Goal: Task Accomplishment & Management: Use online tool/utility

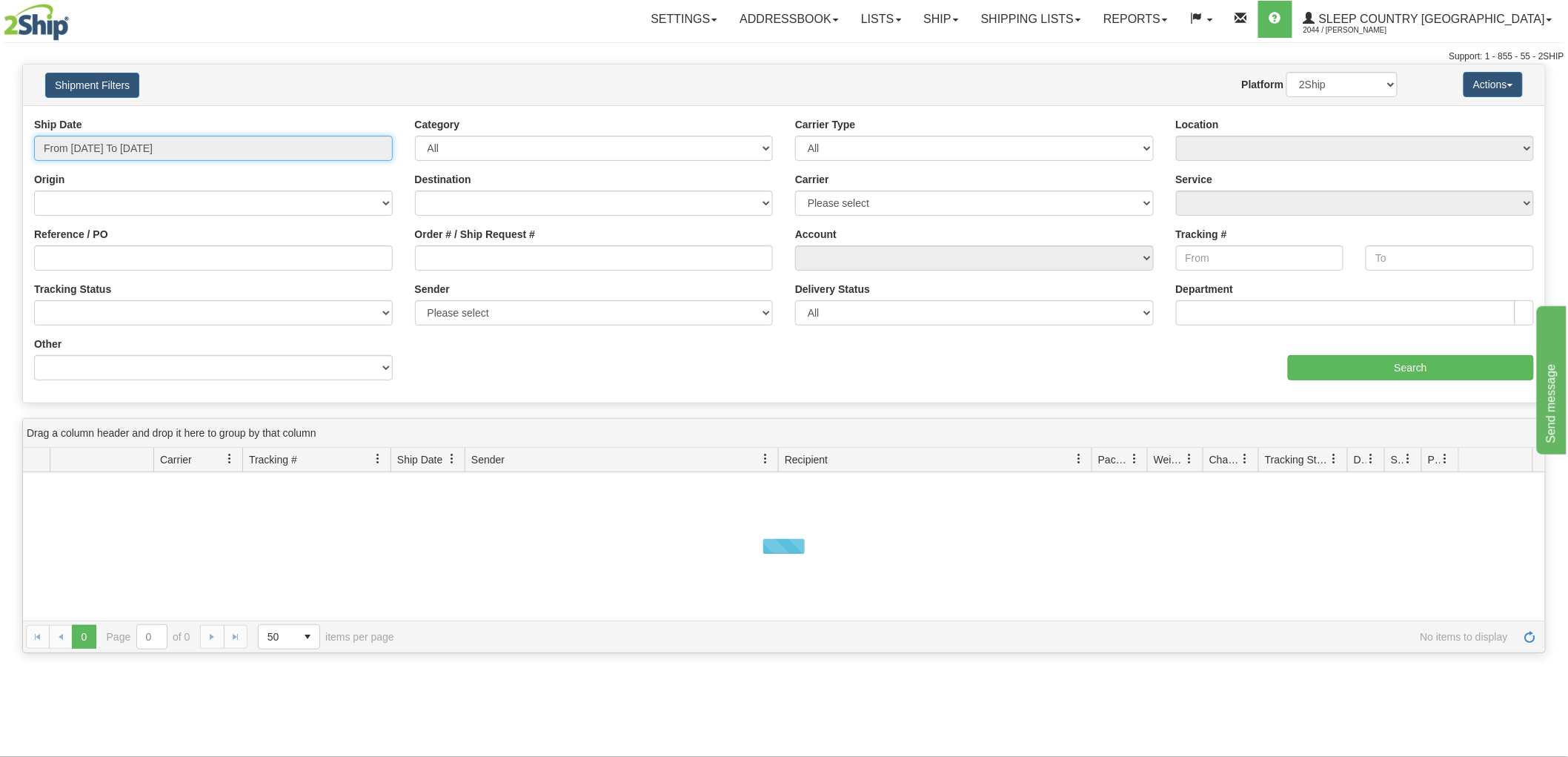
click at [154, 141] on input "From [DATE] To [DATE]" at bounding box center [213, 148] width 359 height 25
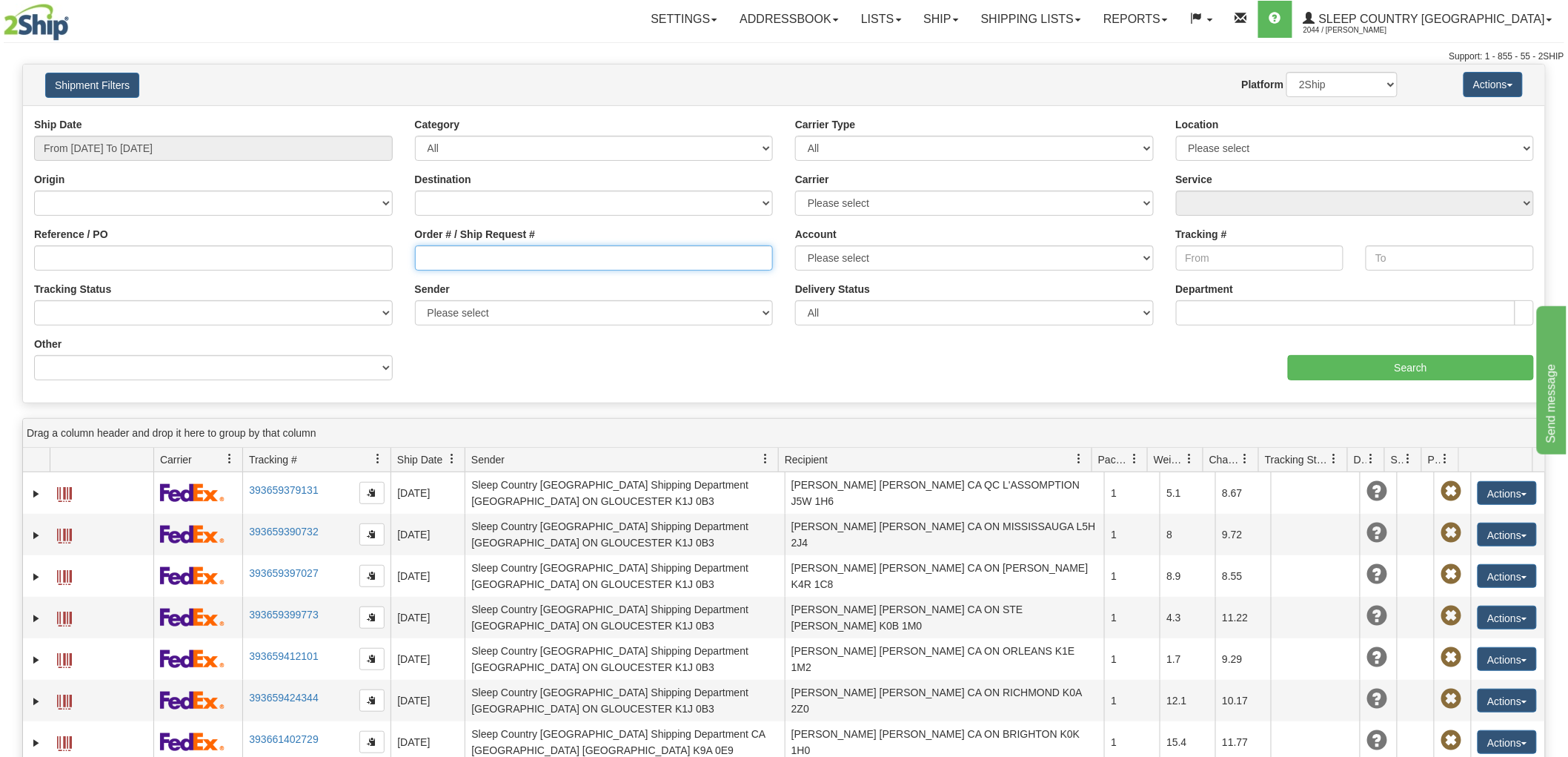
click at [532, 251] on input "Order # / Ship Request #" at bounding box center [594, 258] width 359 height 25
paste input "9000I112053"
type input "9000I112053"
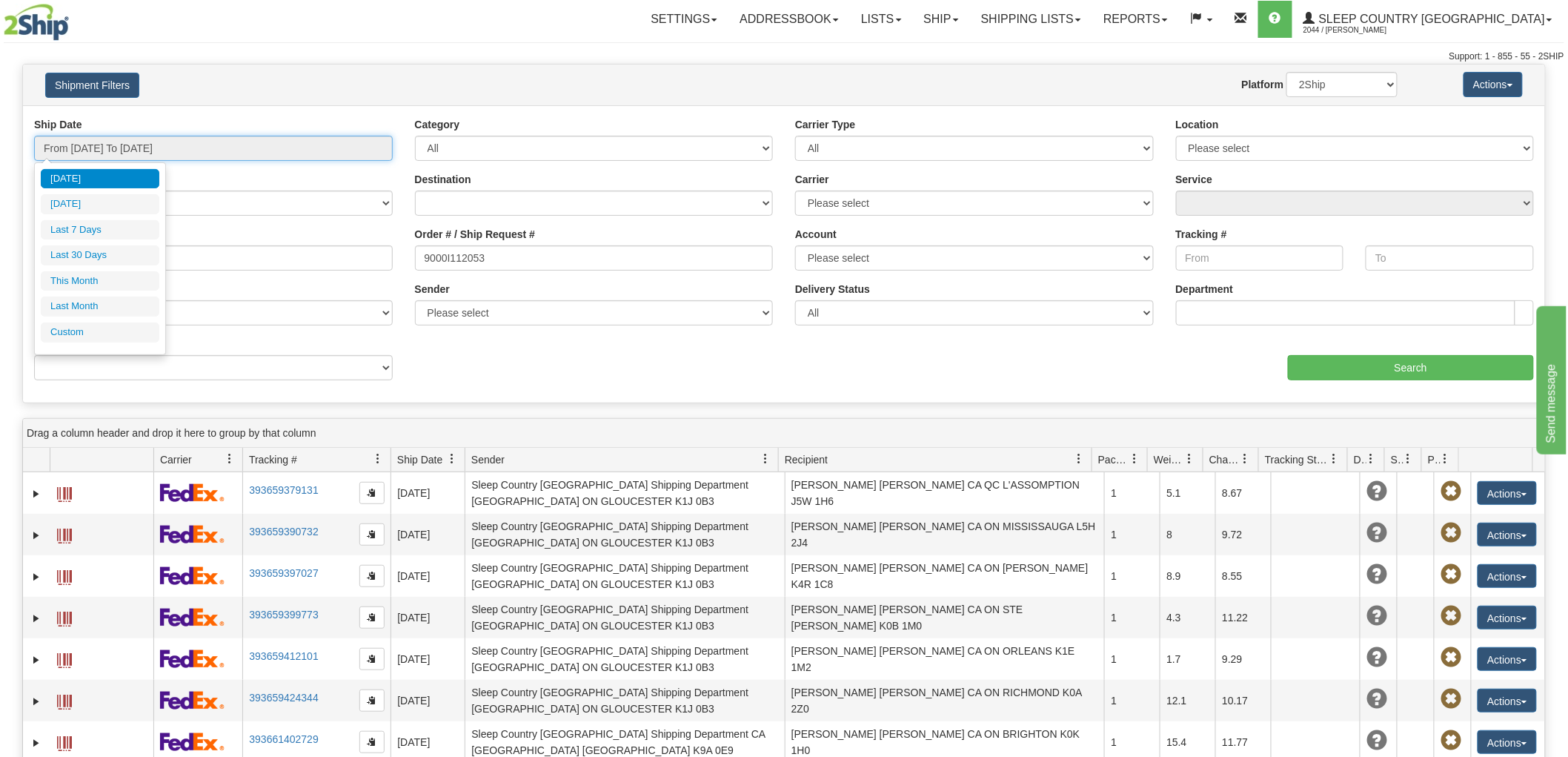
click at [169, 142] on input "From 09/26/2025 To 09/27/2025" at bounding box center [213, 148] width 359 height 25
click at [89, 258] on li "Last 30 Days" at bounding box center [100, 255] width 119 height 20
type input "From 08/29/2025 To 09/27/2025"
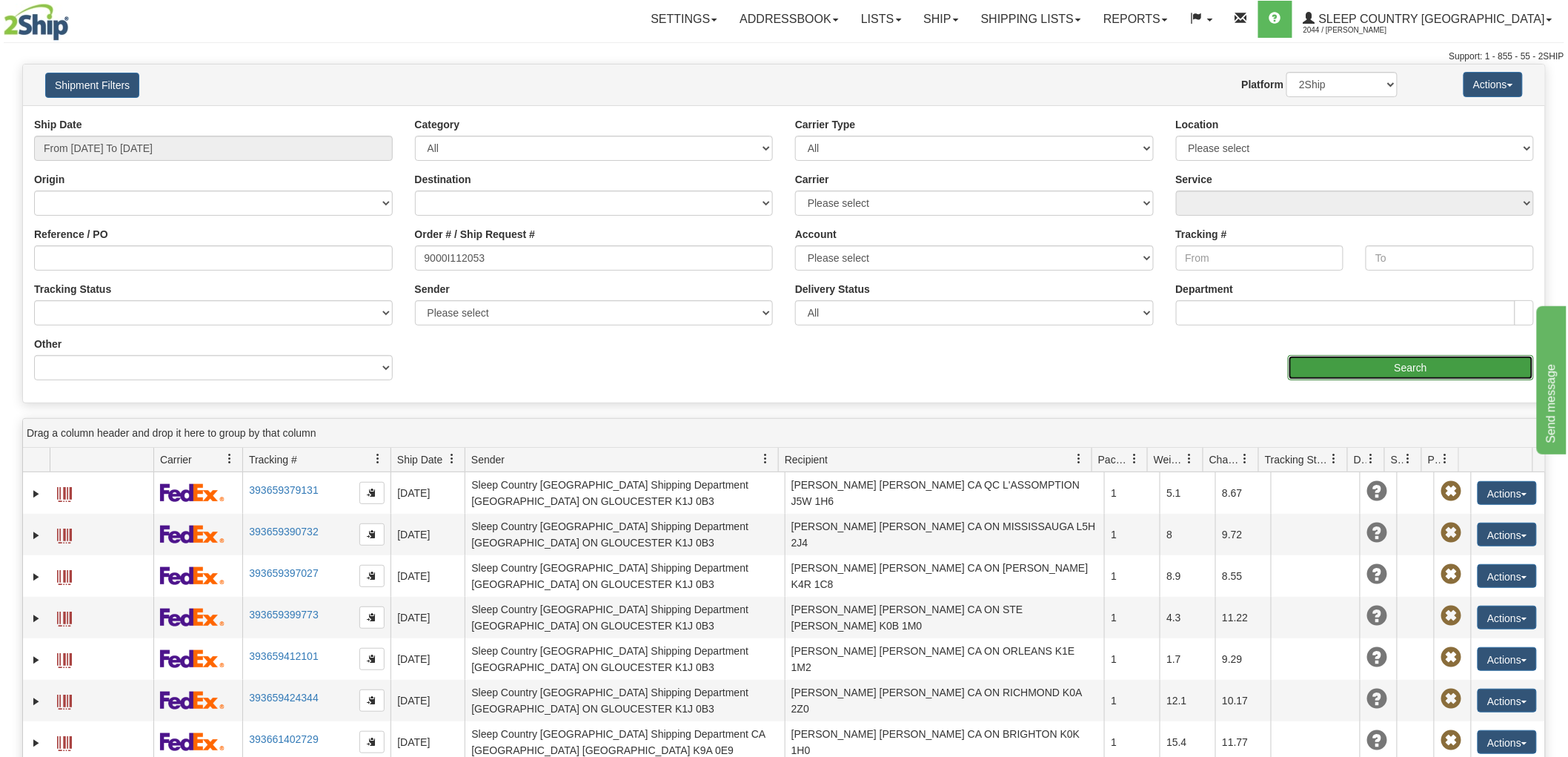
click at [1412, 358] on input "Search" at bounding box center [1411, 368] width 246 height 25
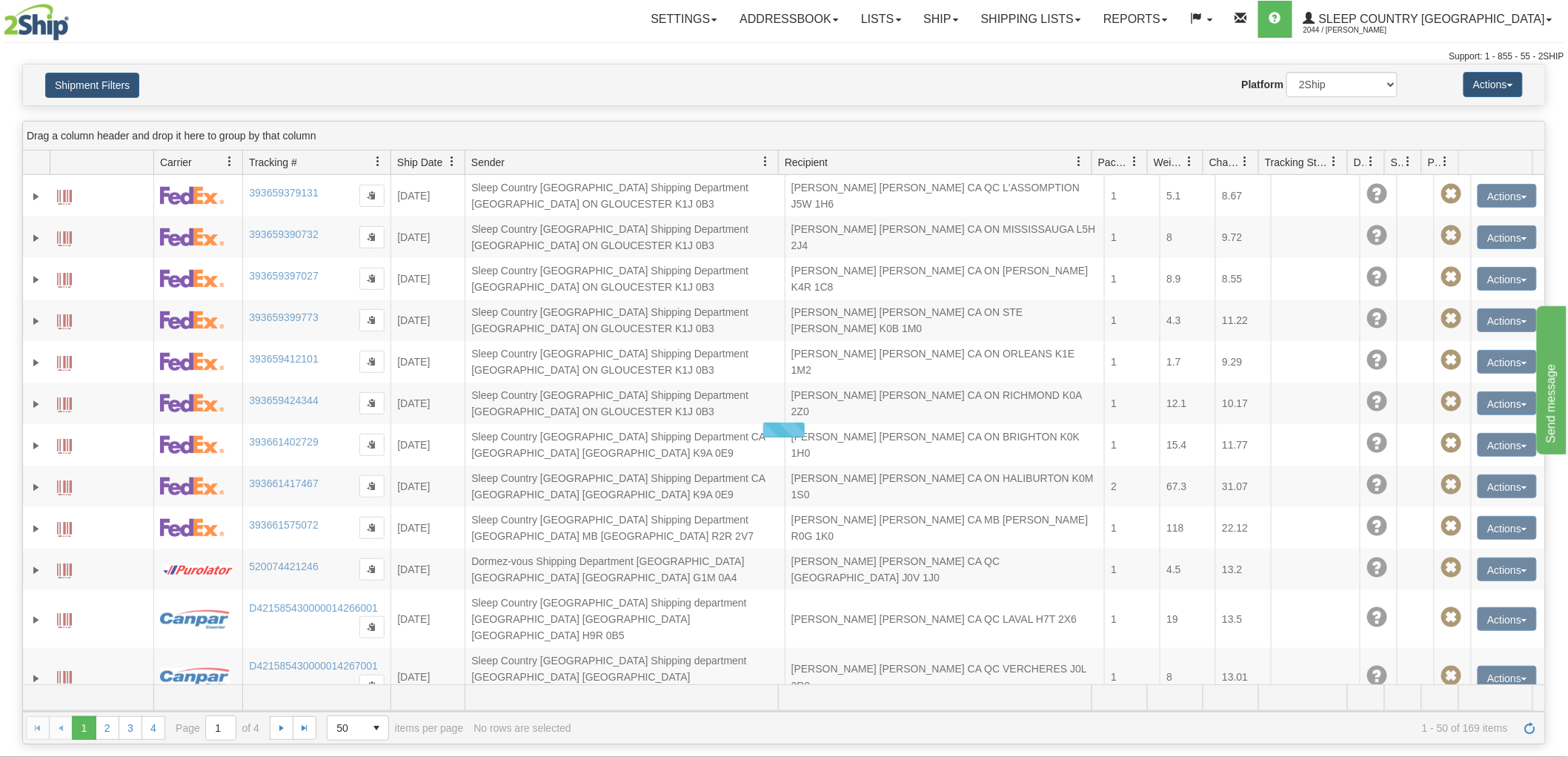
click at [1398, 355] on div at bounding box center [784, 429] width 1522 height 509
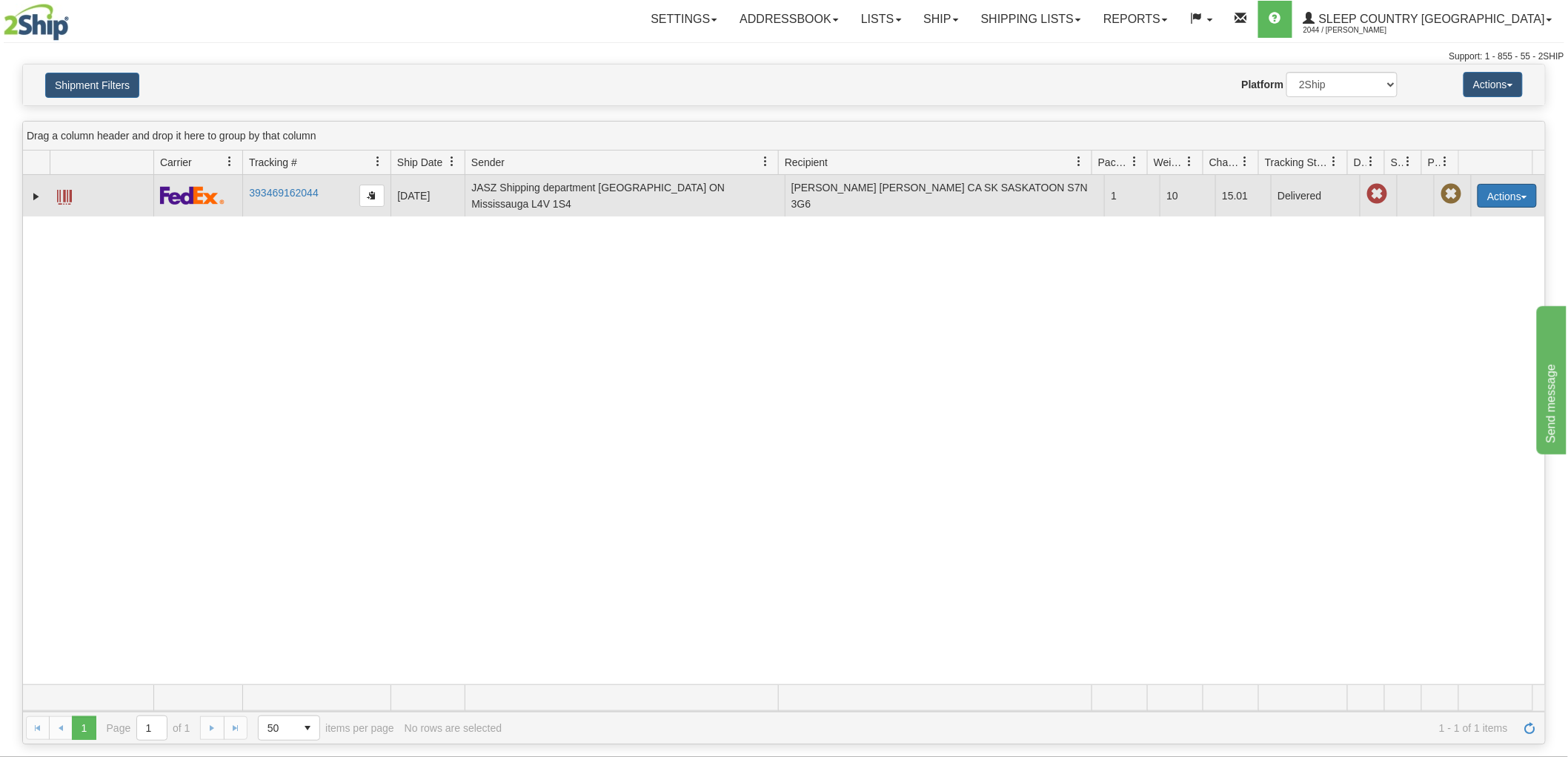
click at [1503, 192] on button "Actions" at bounding box center [1507, 196] width 59 height 23
click at [1444, 235] on link "Return" at bounding box center [1478, 242] width 119 height 19
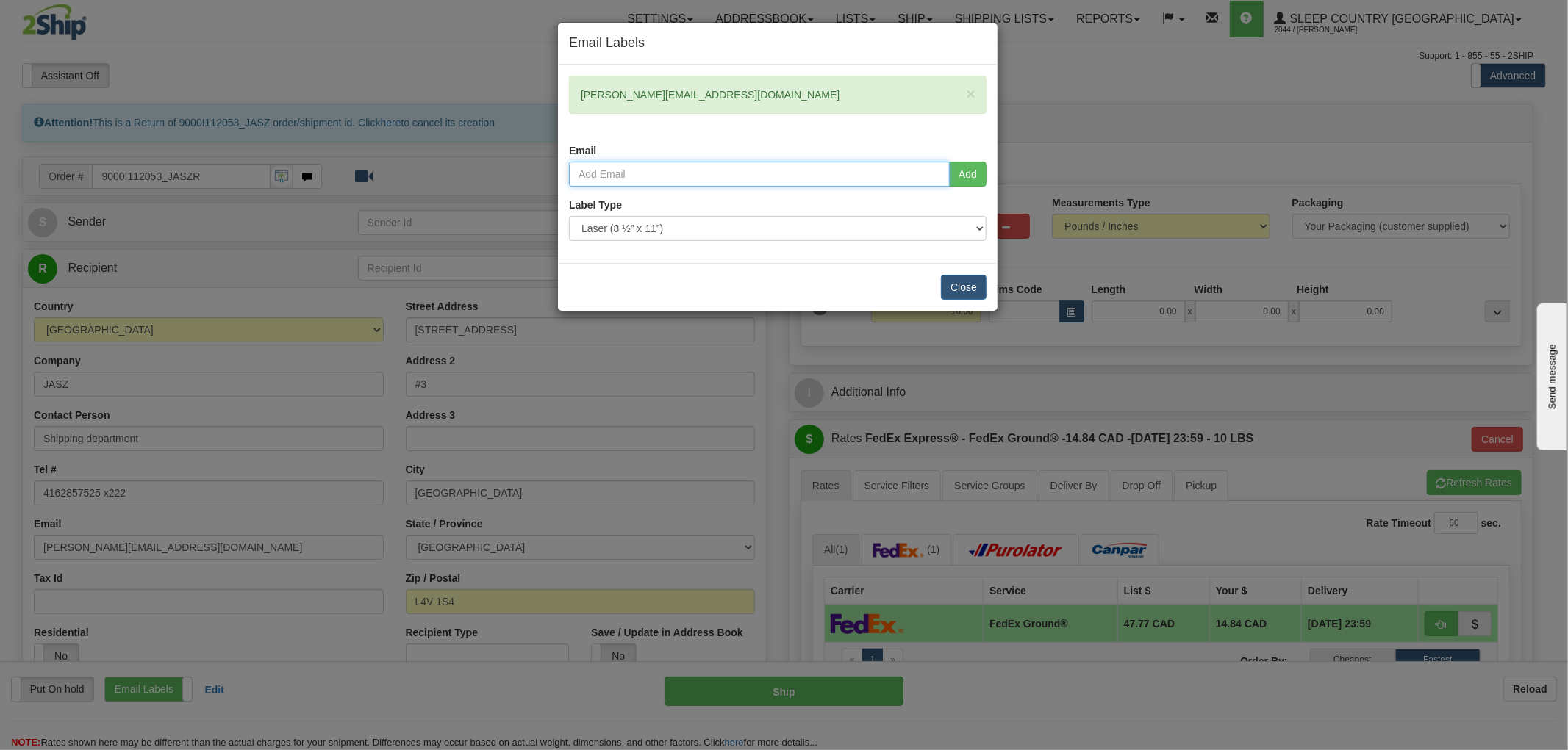
click at [614, 172] on input "email" at bounding box center [759, 174] width 381 height 25
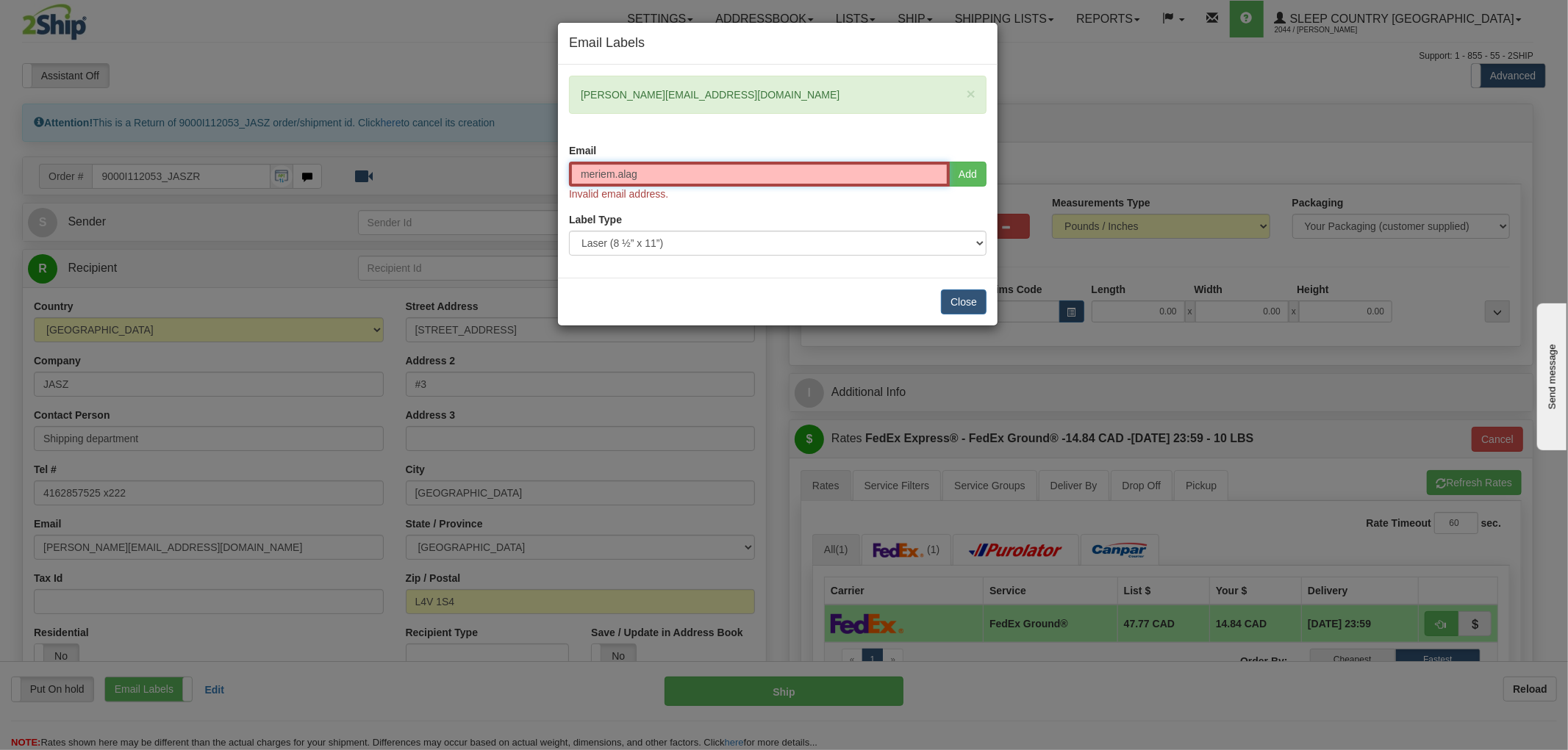
click at [656, 172] on input "meriem.alag" at bounding box center [759, 174] width 381 height 25
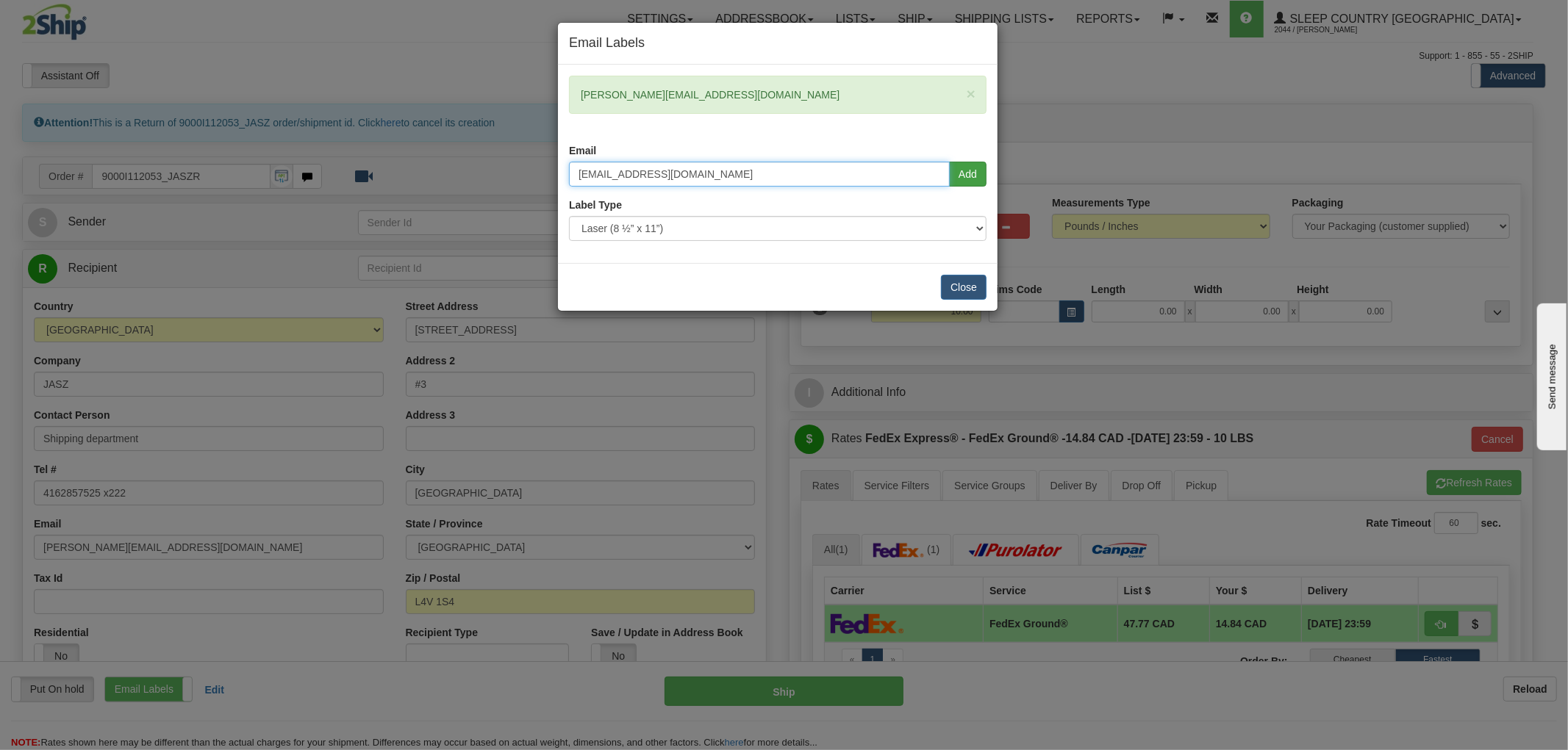
type input "meriem.allag@sleepcountry.ca"
click at [964, 172] on button "Add" at bounding box center [967, 174] width 37 height 25
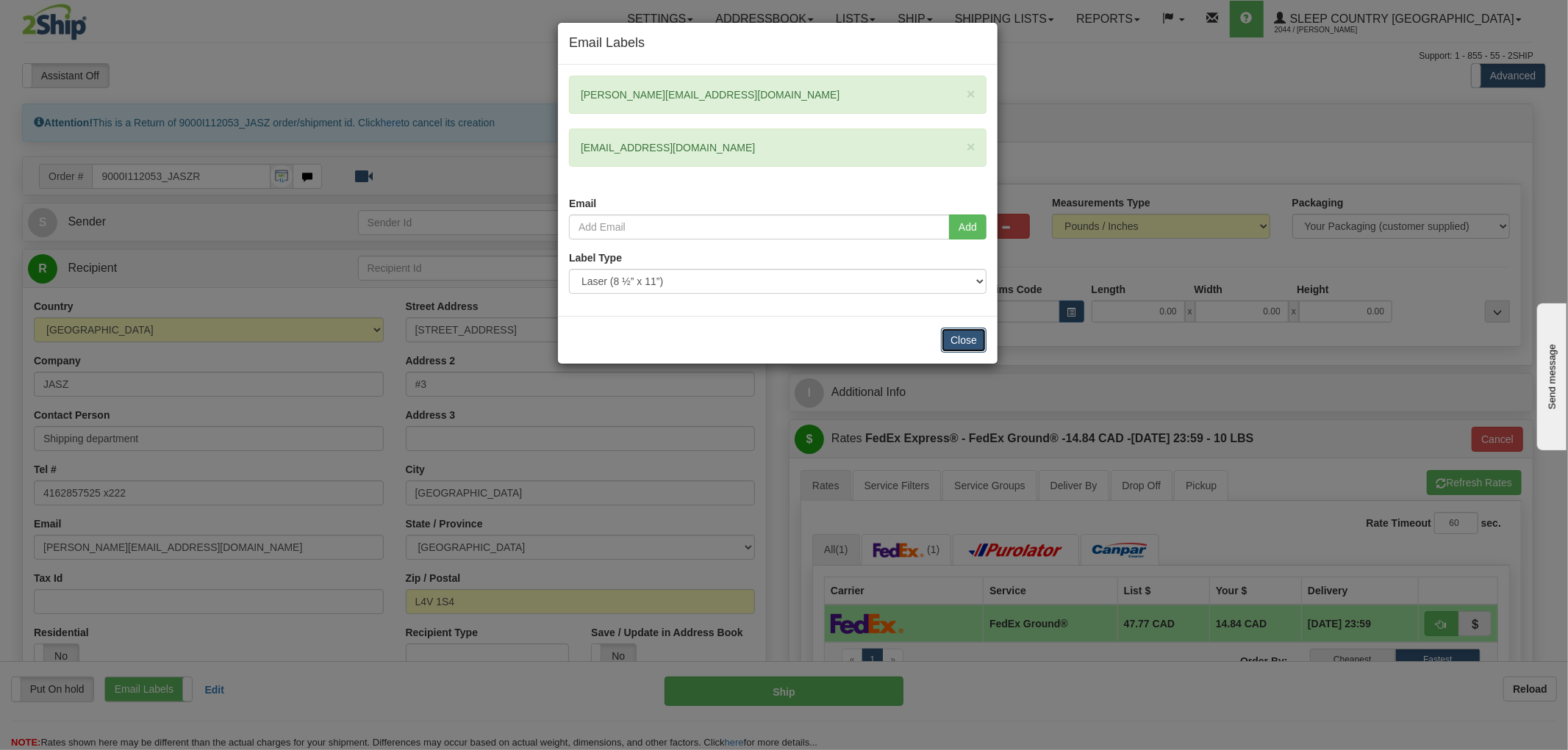
click at [960, 343] on button "Close" at bounding box center [963, 340] width 46 height 25
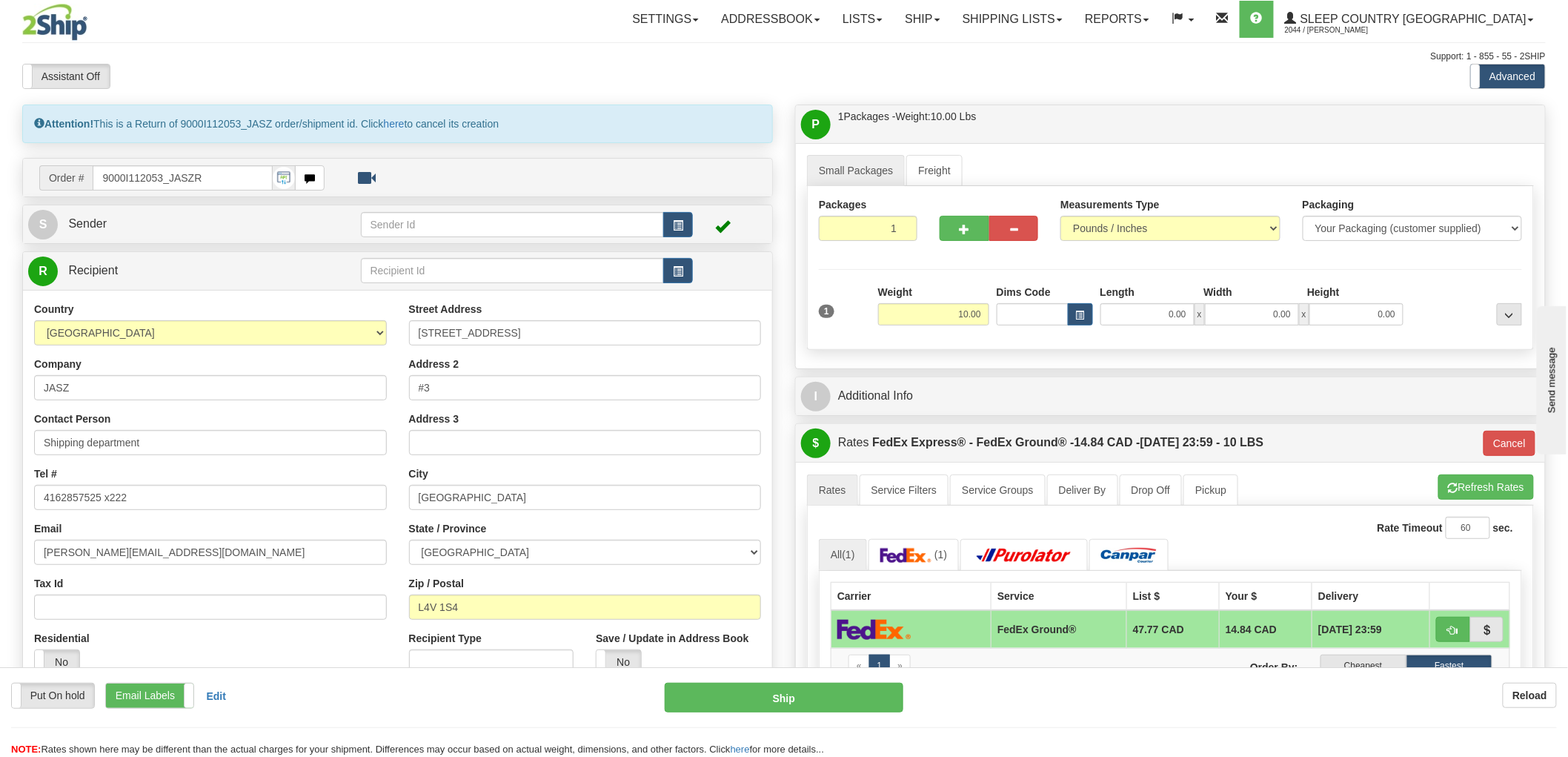
click at [123, 124] on div "Attention! This is a Return of 9000I112053_JASZ order/shipment id. Click here t…" at bounding box center [398, 124] width 751 height 38
click at [1059, 716] on div "Put On hold Put On hold Print Order Slip Print Order Slip Email Labels Email La…" at bounding box center [784, 719] width 1568 height 74
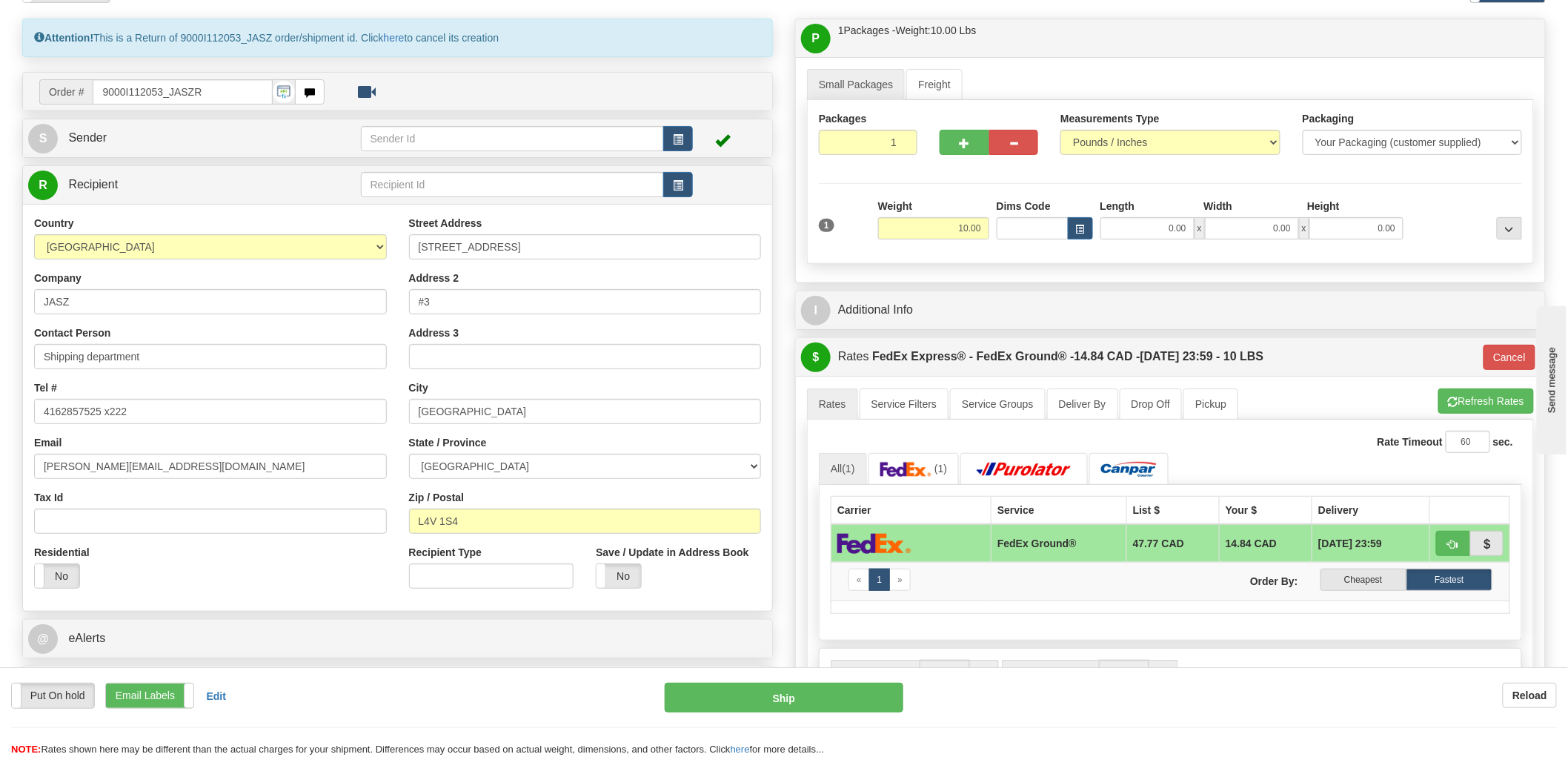
scroll to position [247, 0]
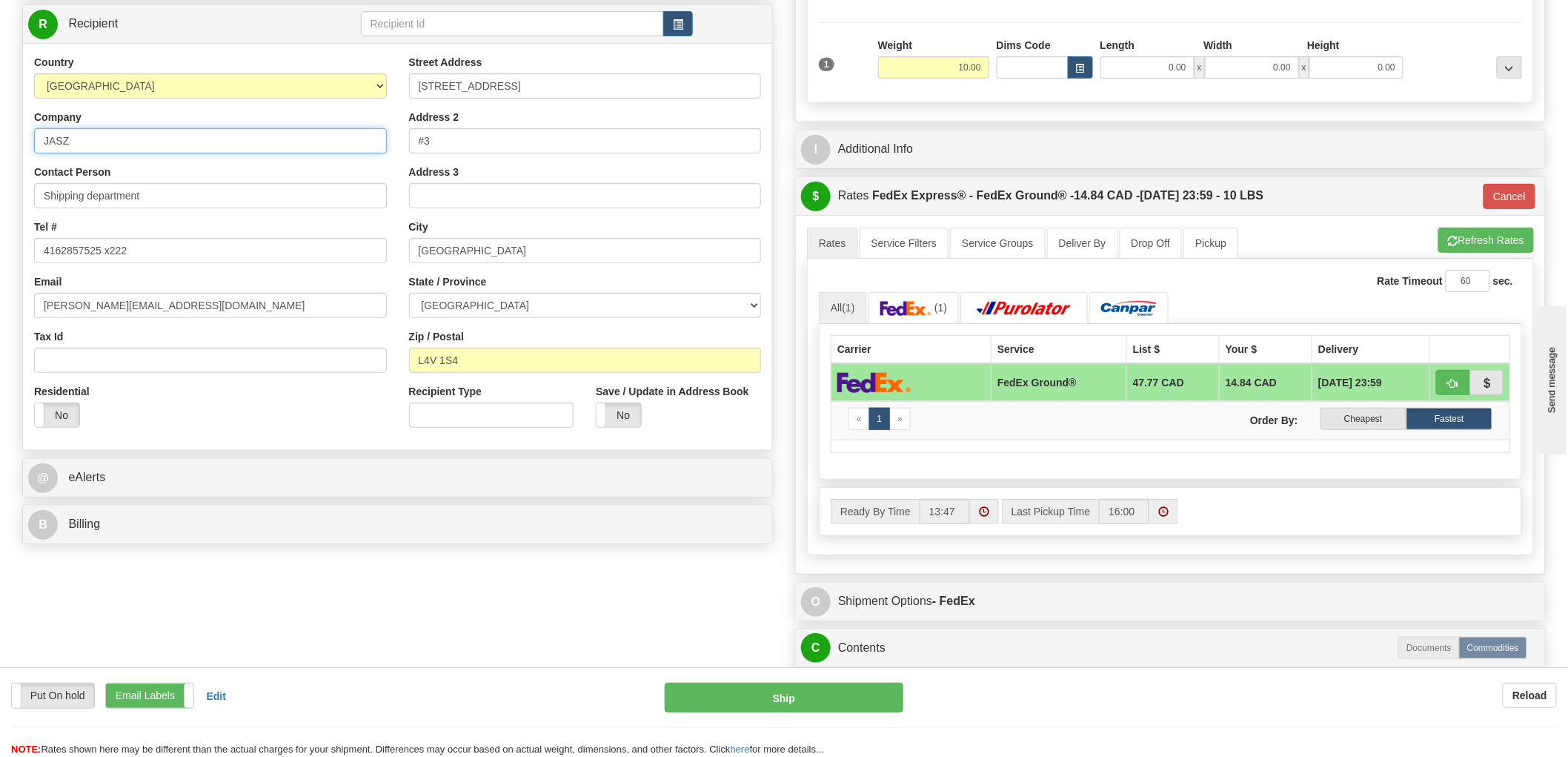
drag, startPoint x: 197, startPoint y: 146, endPoint x: 3, endPoint y: 124, distance: 195.2
click at [3, 124] on div "Toggle navigation Settings Shipping Preferences Fields Preferences New" at bounding box center [784, 322] width 1568 height 1138
type input "SLEEP COUNTRY"
click at [101, 623] on div "Attention! This is a Return of 9000I112053_JASZ order/shipment id. Click here t…" at bounding box center [784, 336] width 1546 height 958
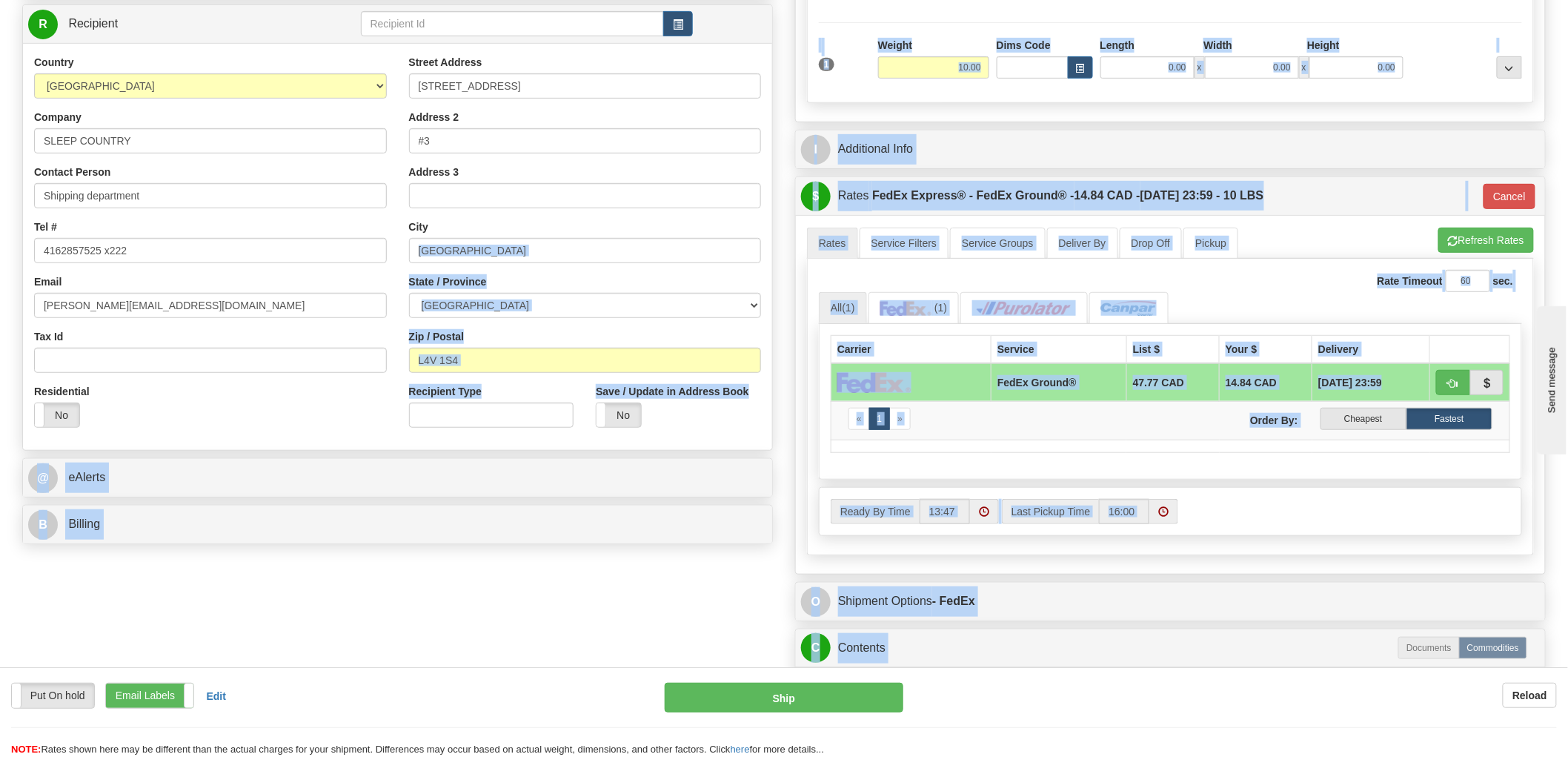
drag, startPoint x: 140, startPoint y: 584, endPoint x: 474, endPoint y: 195, distance: 512.7
click at [461, 211] on div "Attention! This is a Return of 9000I112053_JASZ order/shipment id. Click here t…" at bounding box center [784, 336] width 1546 height 958
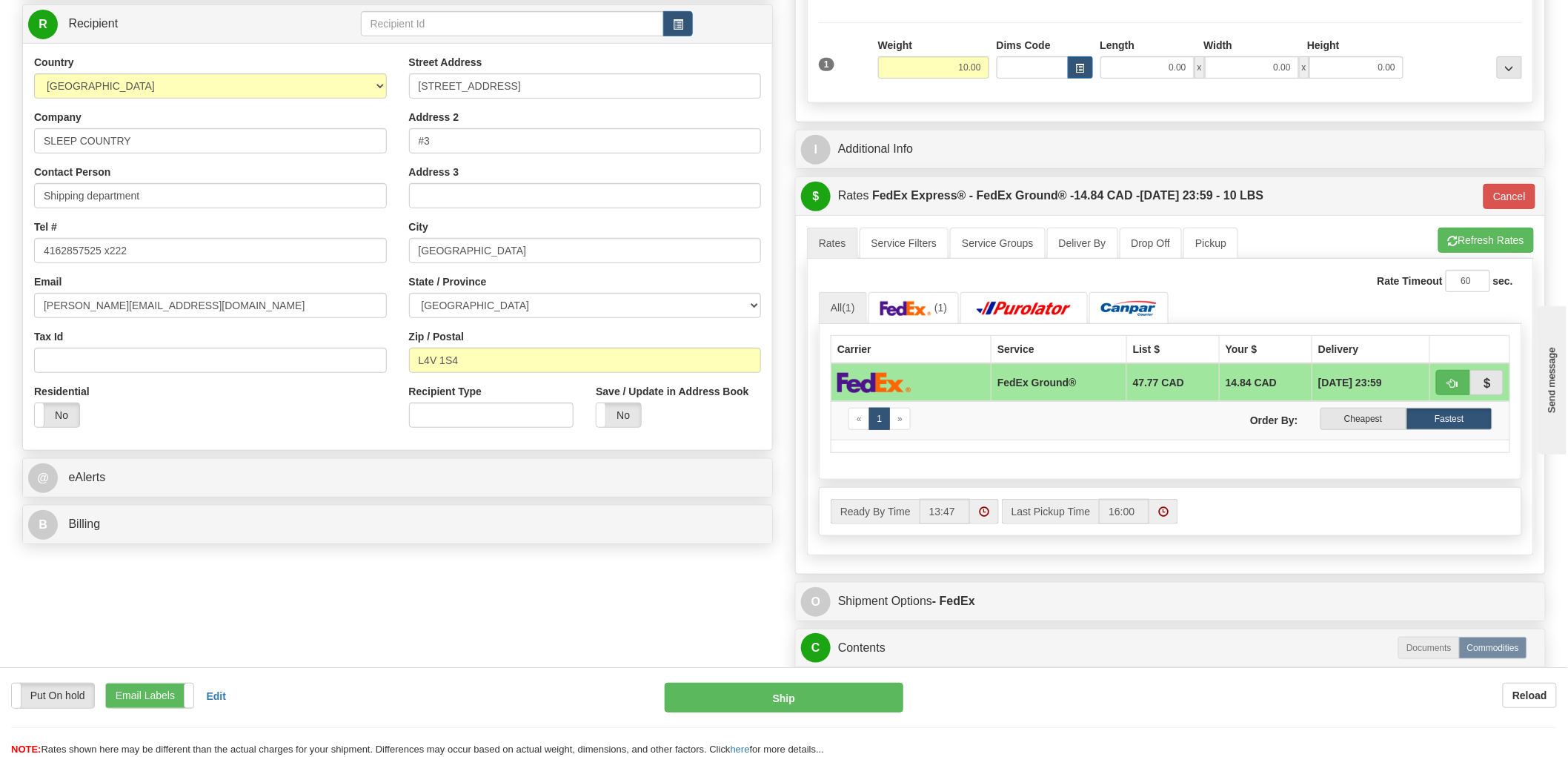
click at [486, 70] on div "Street Address 6845 Rexwood rd" at bounding box center [585, 77] width 353 height 43
drag, startPoint x: 495, startPoint y: 54, endPoint x: 499, endPoint y: 82, distance: 28.3
click at [498, 82] on div "Country AFGHANISTAN ALAND ISLANDS ALBANIA ALGERIA AMERICAN SAMOA ANDORRA ANGOLA…" at bounding box center [397, 246] width 749 height 407
drag, startPoint x: 550, startPoint y: 82, endPoint x: 402, endPoint y: 82, distance: 148.0
click at [402, 82] on div "Street Address 6845 Rexwood rd Address 2 #3 Address 3 City Mississauga State / …" at bounding box center [585, 247] width 375 height 384
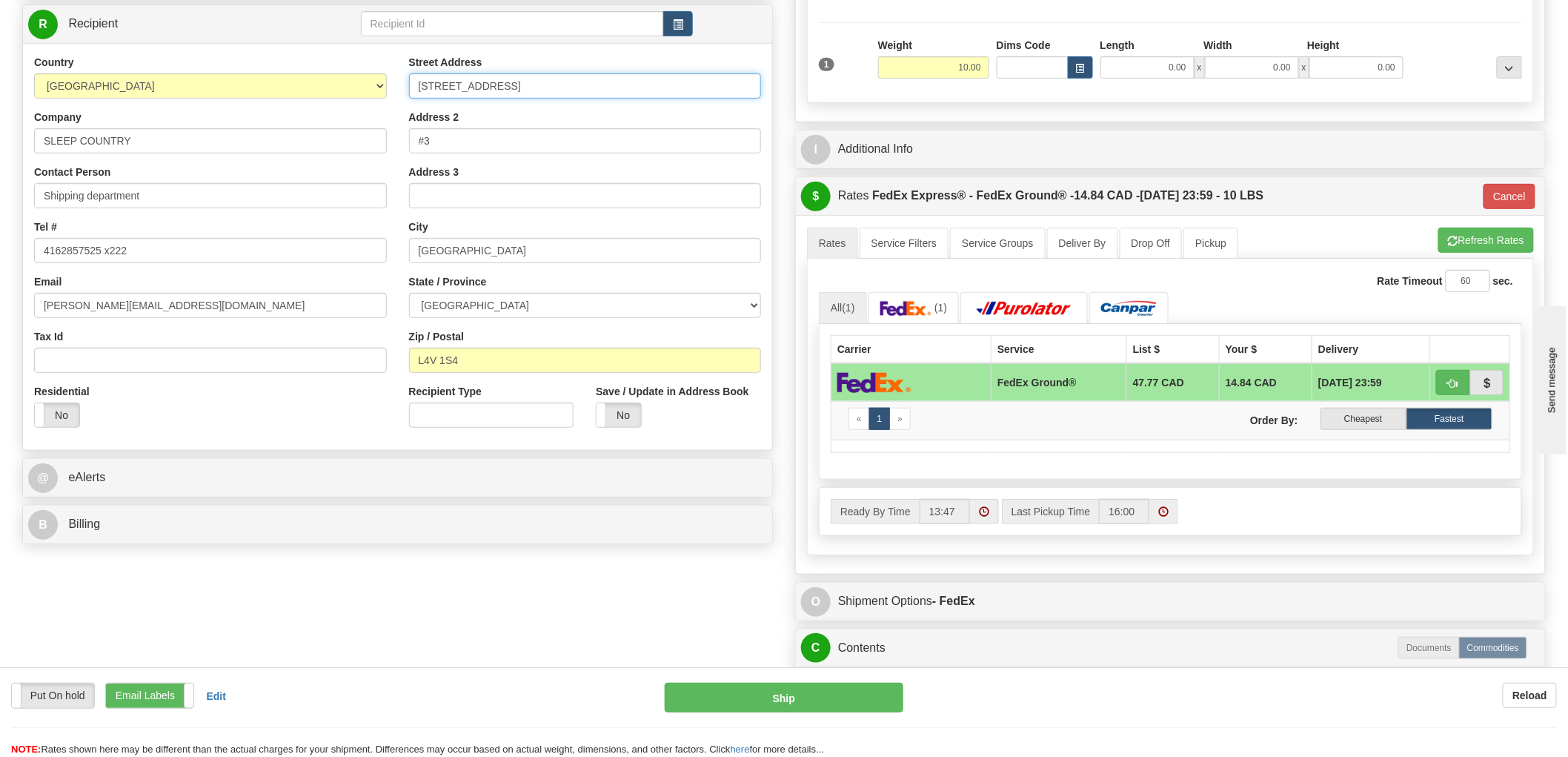
paste input "520 COLLEGE ST EAST BELLEVILLE K8N 4Z6"
type input "520 COLLEGE ST EAST BELLEVILLE K8N 4Z6"
drag, startPoint x: 516, startPoint y: 247, endPoint x: 323, endPoint y: 245, distance: 193.0
click at [323, 245] on div "Country AFGHANISTAN ALAND ISLANDS ALBANIA ALGERIA AMERICAN SAMOA ANDORRA ANGOLA…" at bounding box center [397, 247] width 749 height 384
type input "BELLEVILLE"
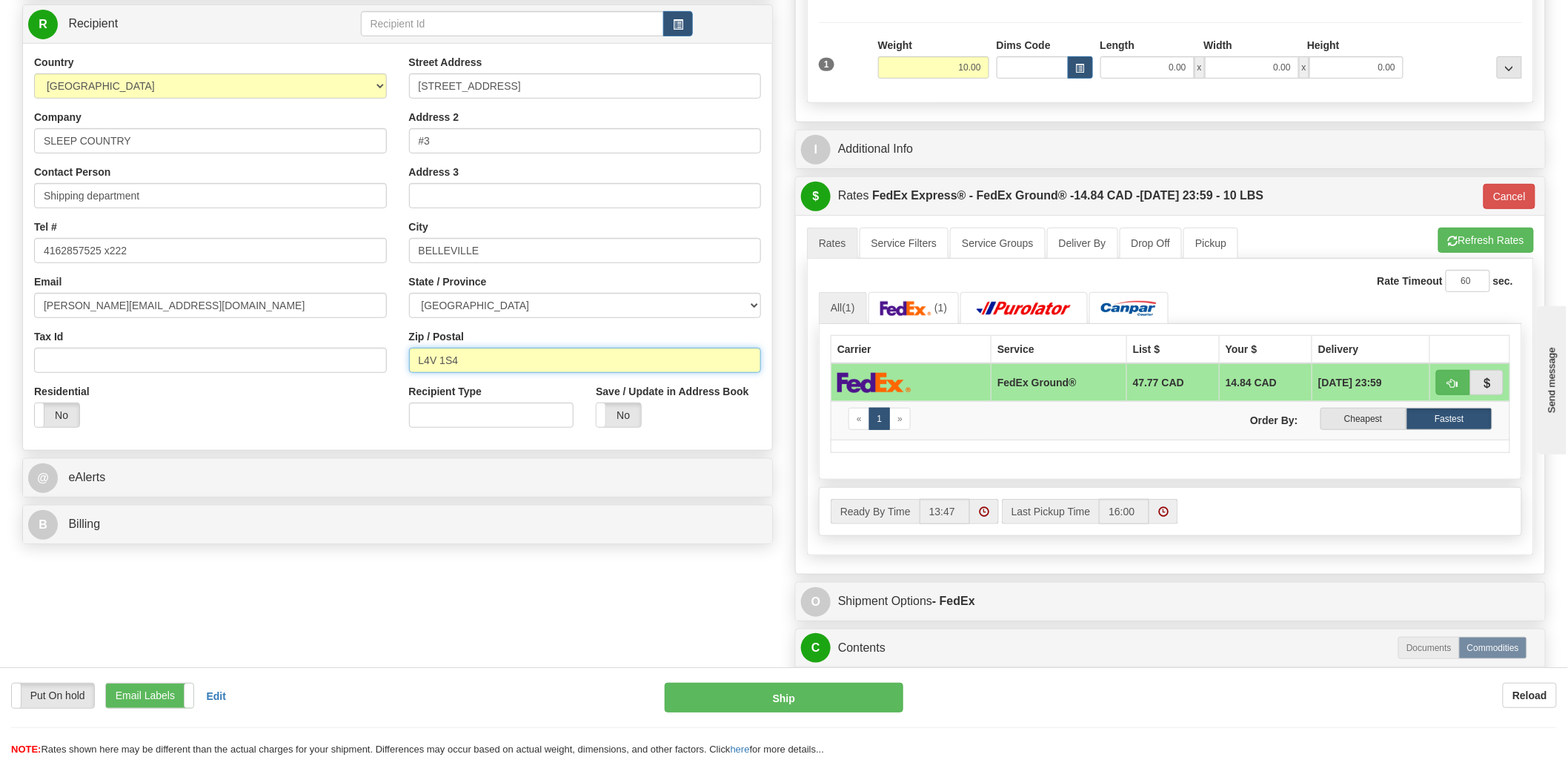
drag, startPoint x: 510, startPoint y: 355, endPoint x: 350, endPoint y: 355, distance: 160.0
click at [350, 355] on div "Country AFGHANISTAN ALAND ISLANDS ALBANIA ALGERIA AMERICAN SAMOA ANDORRA ANGOLA…" at bounding box center [397, 247] width 749 height 384
type input "K8N 4Z6"
click at [541, 85] on input "520 COLLEGE ST EAST BELLEVILLE K8N 4Z6" at bounding box center [585, 86] width 353 height 25
type input "92"
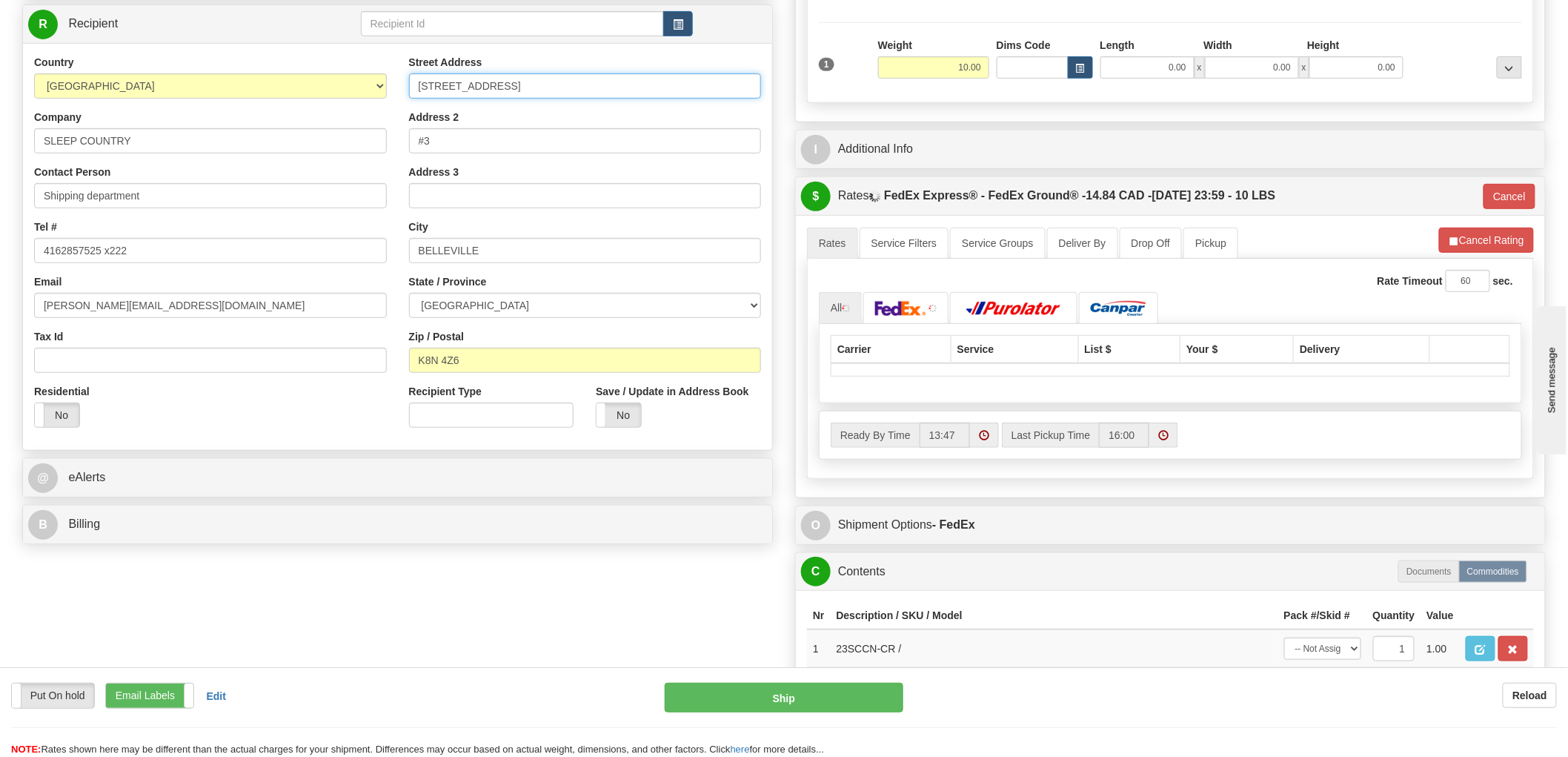
drag, startPoint x: 538, startPoint y: 83, endPoint x: 684, endPoint y: 88, distance: 146.1
click at [684, 88] on input "520 COLLEGE ST EAST BELLEVILLE K8N 4Z6" at bounding box center [585, 86] width 353 height 25
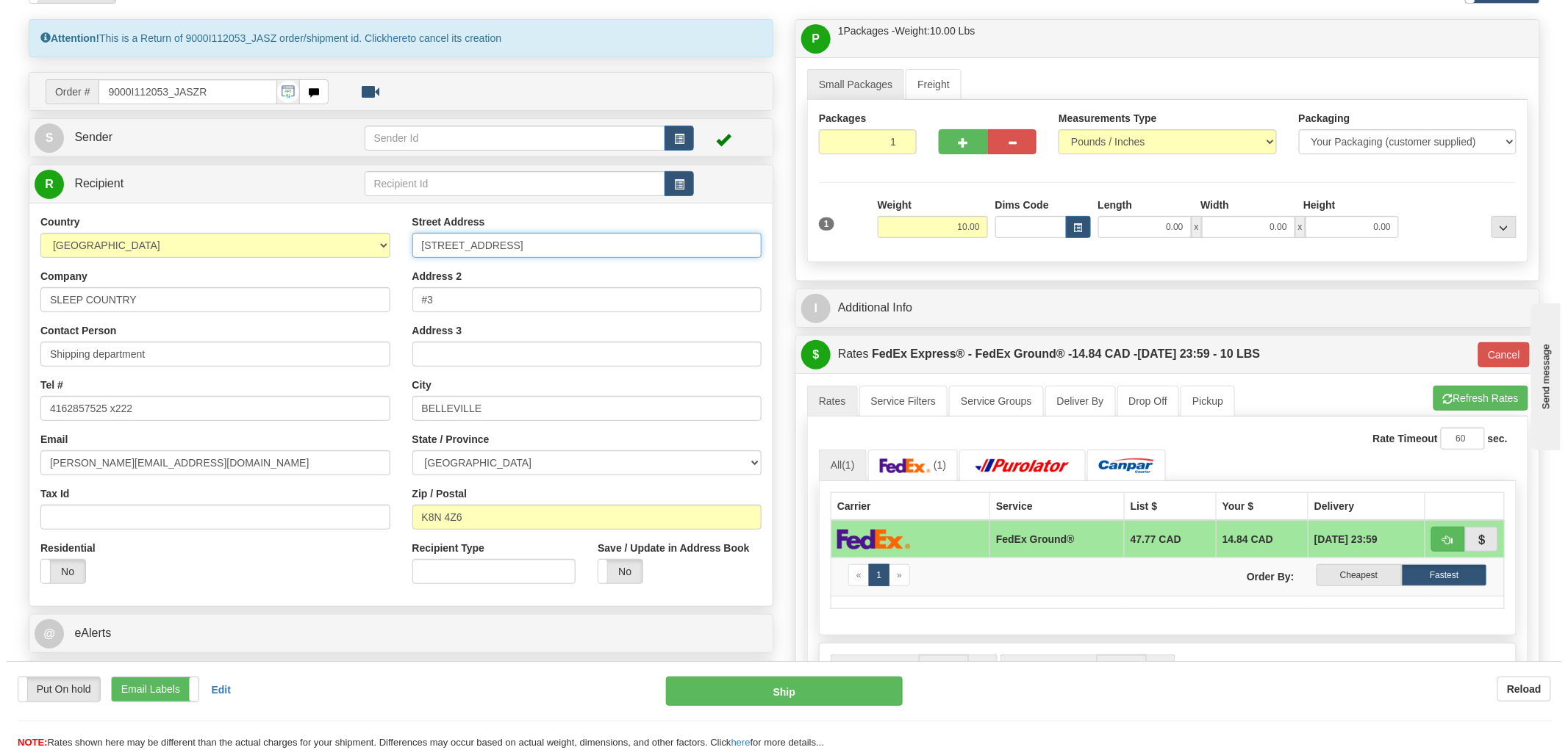
scroll to position [81, 0]
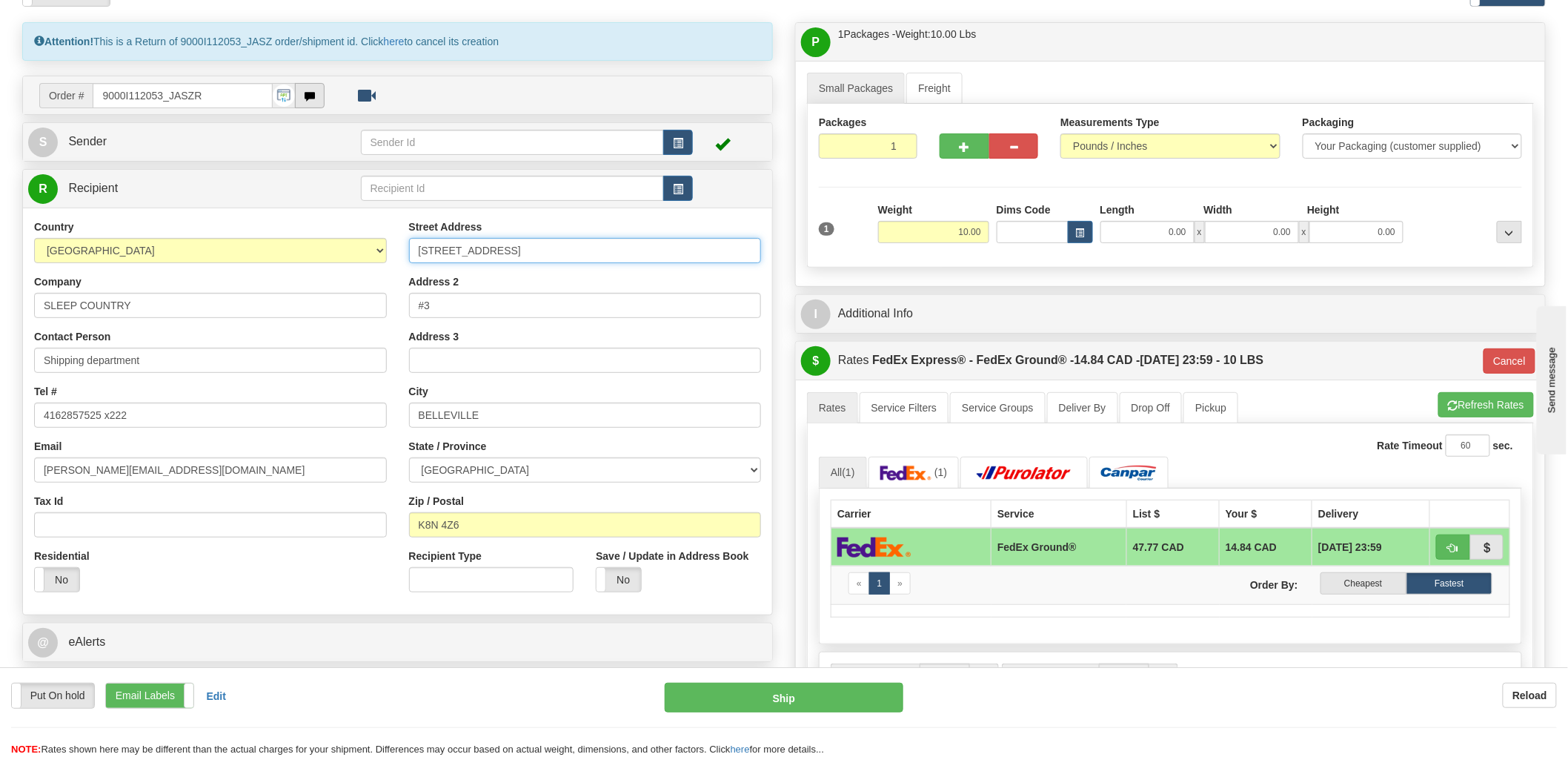
type input "520 COLLEGE ST EAST"
click at [303, 87] on button "button" at bounding box center [309, 95] width 29 height 25
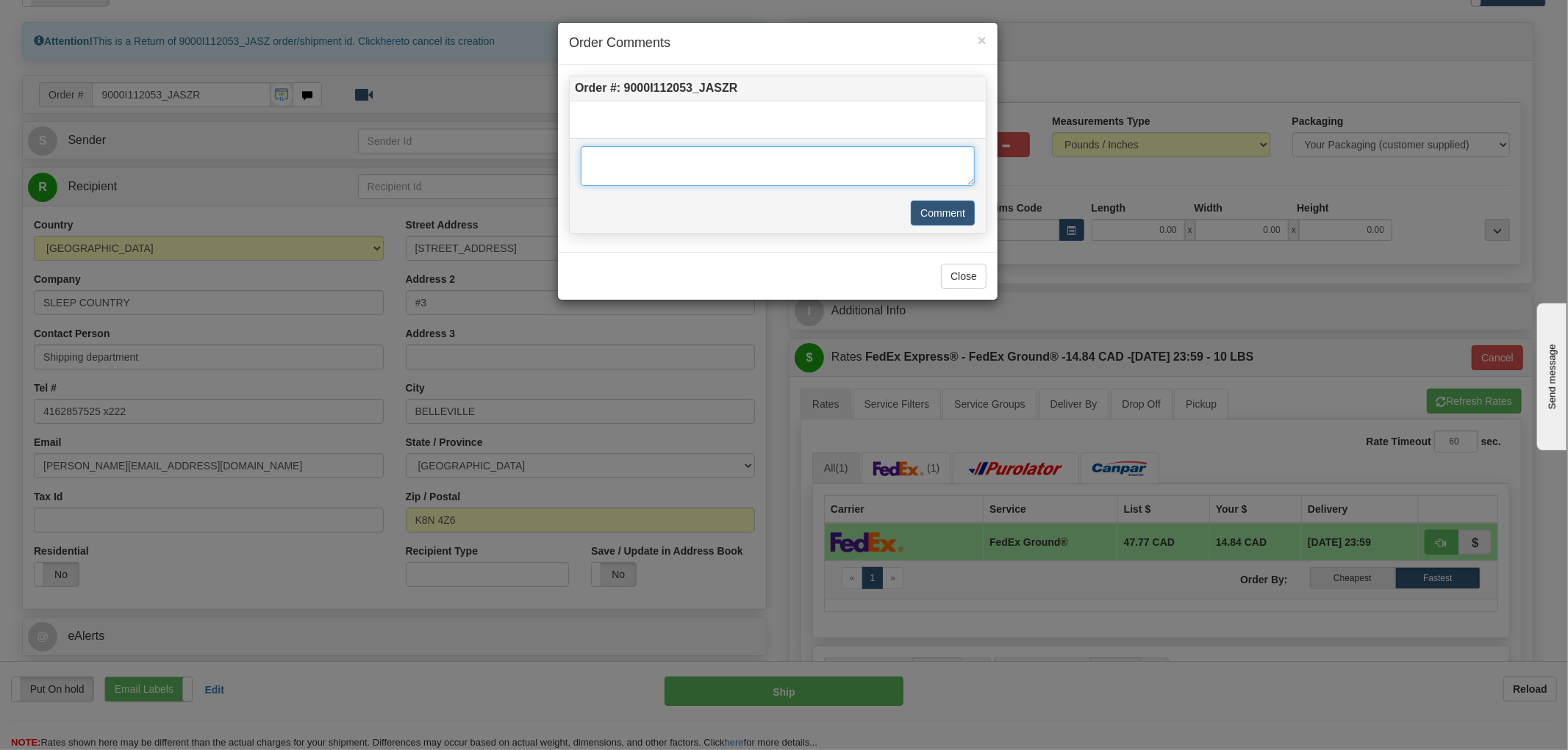
click at [672, 162] on textarea at bounding box center [777, 166] width 394 height 40
type textarea "CU CHANGED HER MIND"
click at [926, 206] on button "Comment" at bounding box center [942, 213] width 64 height 25
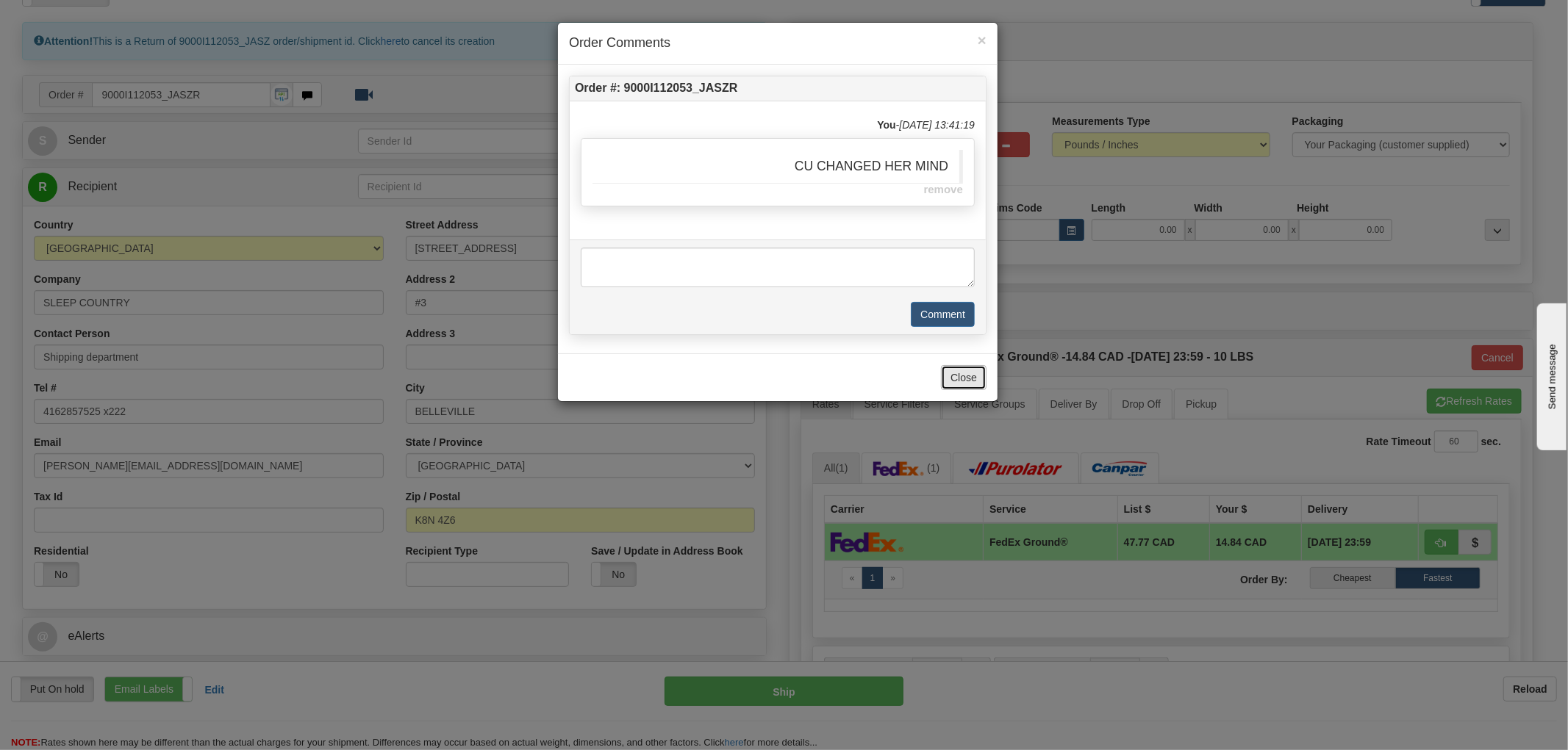
click at [945, 378] on button "Close" at bounding box center [963, 377] width 46 height 25
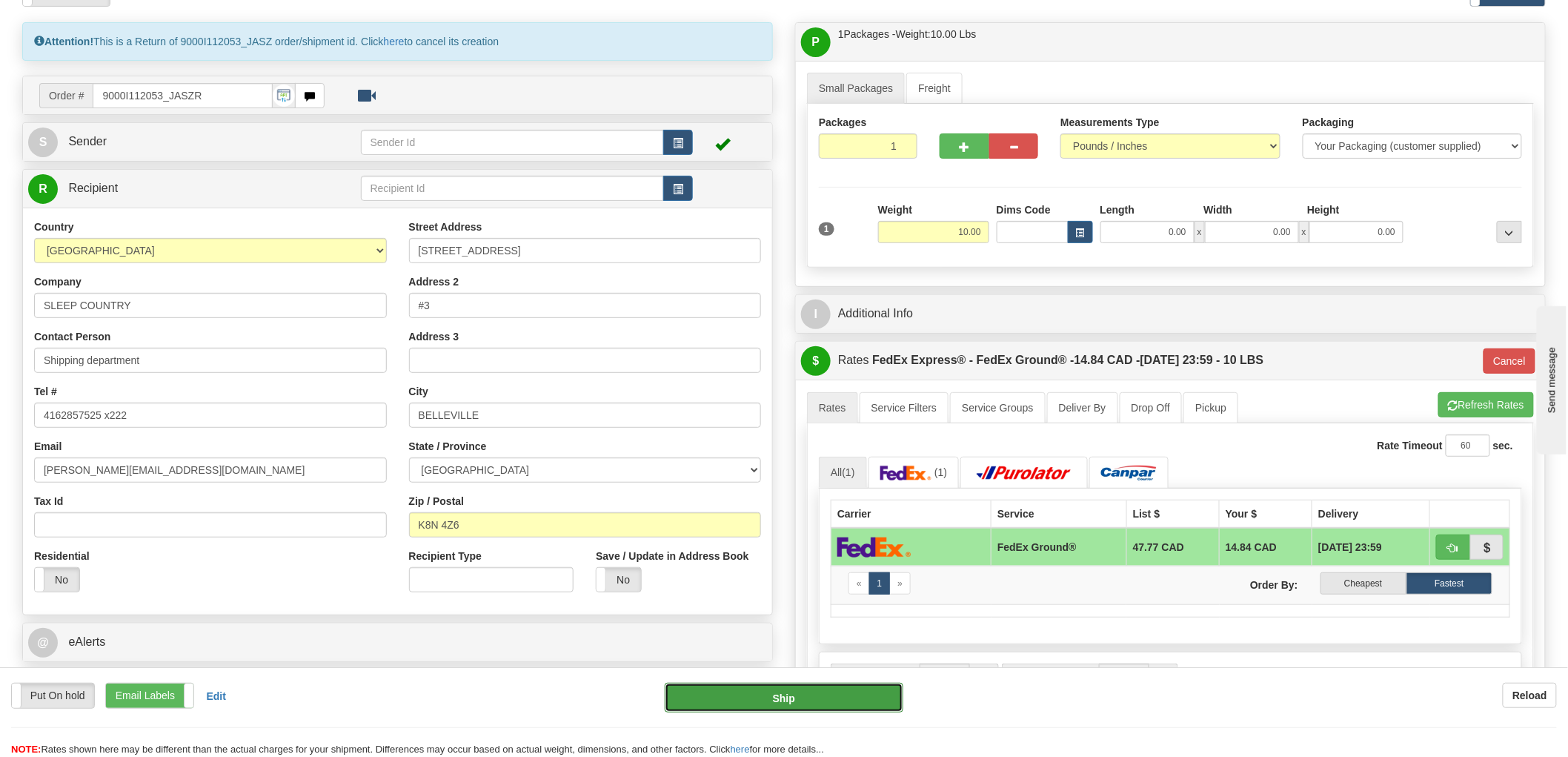
click at [759, 687] on button "Ship" at bounding box center [784, 697] width 239 height 29
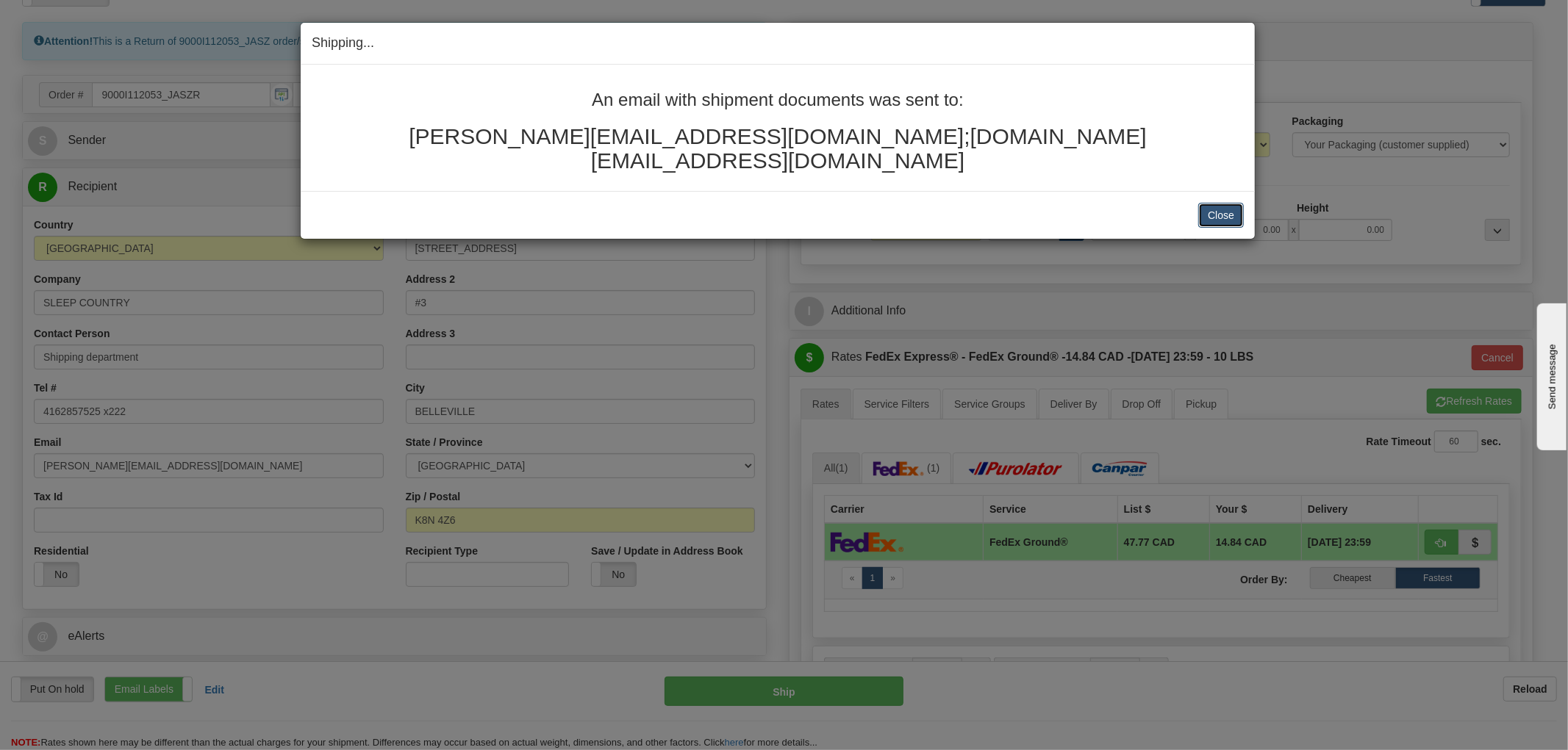
click at [1229, 203] on button "Close" at bounding box center [1221, 215] width 46 height 25
